Goal: Obtain resource: Download file/media

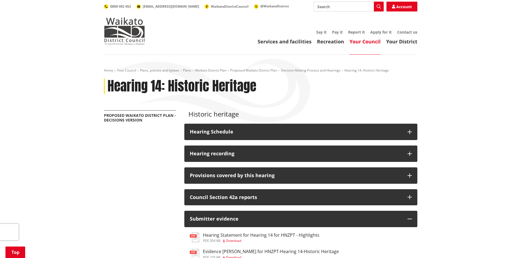
scroll to position [185, 0]
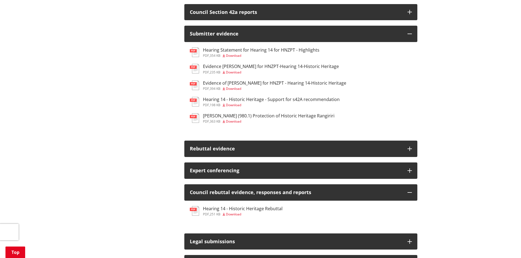
drag, startPoint x: 234, startPoint y: 71, endPoint x: 241, endPoint y: 74, distance: 7.5
click at [241, 74] on span "Download" at bounding box center [233, 72] width 15 height 5
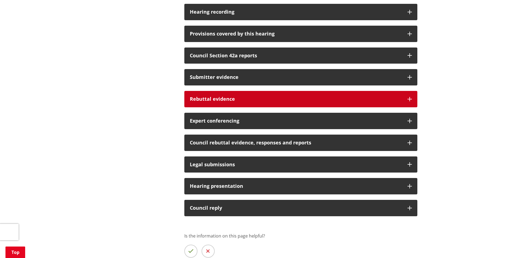
scroll to position [142, 0]
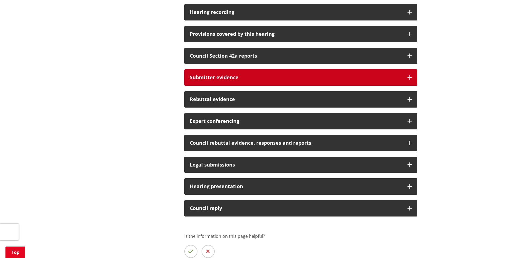
click at [227, 81] on button "Submitter evidence" at bounding box center [300, 77] width 233 height 16
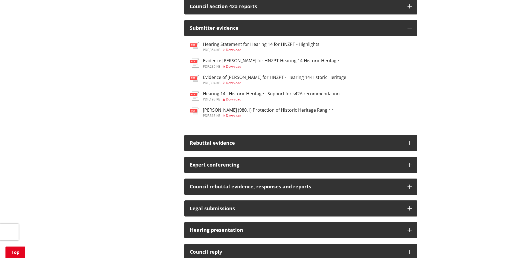
scroll to position [191, 0]
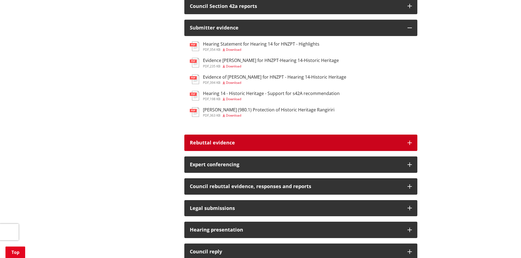
click at [229, 143] on h3 "Rebuttal evidence" at bounding box center [296, 142] width 212 height 5
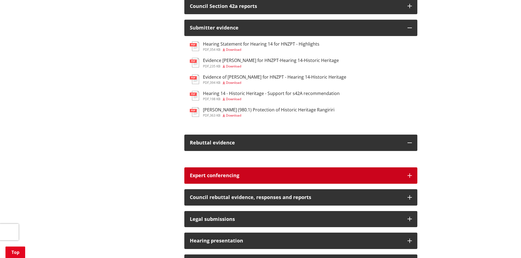
click at [228, 176] on h3 "Expert conferencing" at bounding box center [296, 175] width 212 height 5
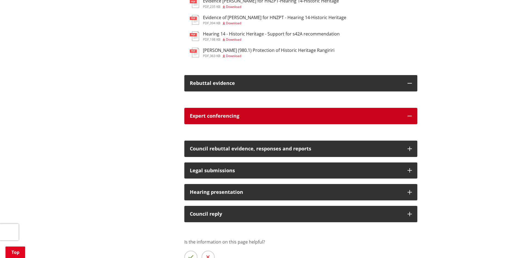
scroll to position [251, 0]
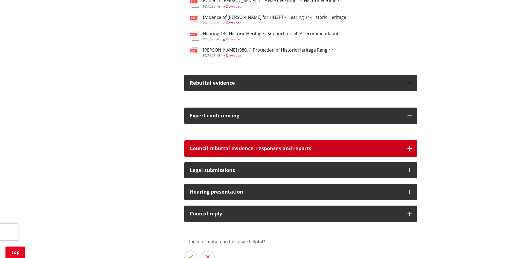
click at [222, 155] on button "Council rebuttal evidence, responses and reports" at bounding box center [300, 148] width 233 height 16
